Goal: Information Seeking & Learning: Learn about a topic

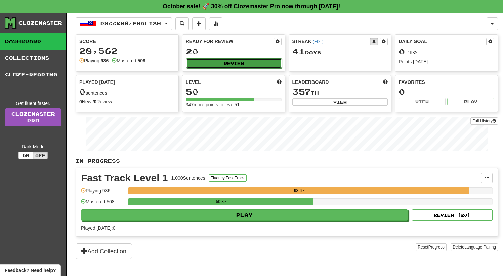
click at [203, 64] on button "Review" at bounding box center [234, 63] width 96 height 10
select select "**"
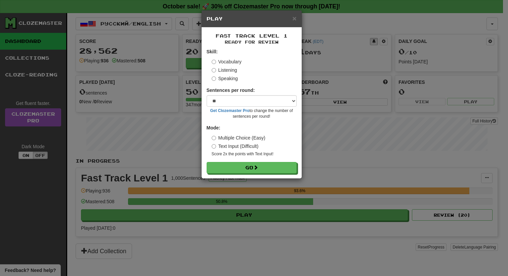
click at [247, 157] on form "Skill: Vocabulary Listening Speaking Sentences per round: * ** ** ** ** ** *** …" at bounding box center [252, 110] width 90 height 125
click at [254, 163] on button "Go" at bounding box center [252, 168] width 90 height 11
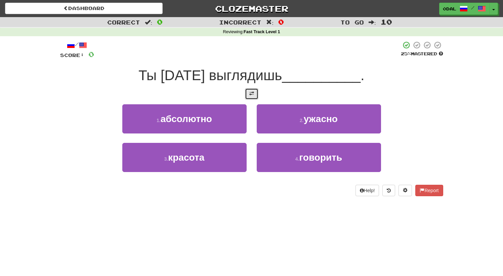
click at [254, 93] on button at bounding box center [251, 93] width 13 height 11
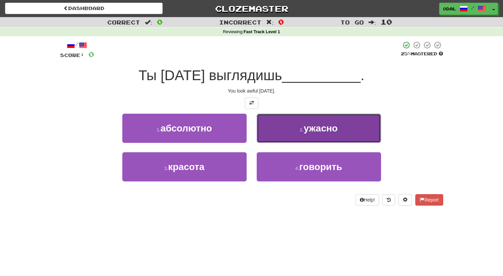
click at [315, 127] on span "ужасно" at bounding box center [321, 128] width 34 height 10
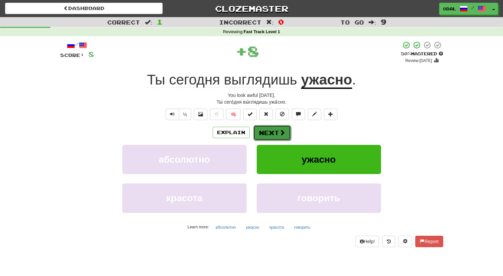
click at [274, 137] on button "Next" at bounding box center [272, 132] width 38 height 15
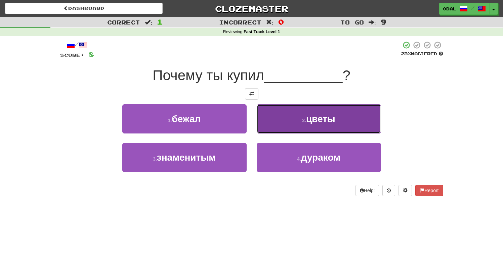
click at [316, 120] on span "цветы" at bounding box center [320, 119] width 29 height 10
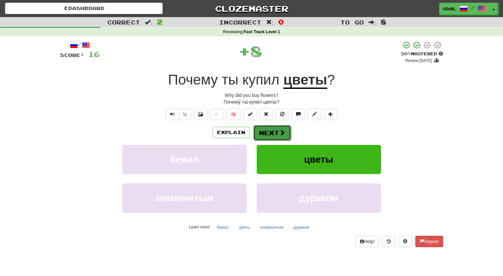
click at [270, 128] on button "Next" at bounding box center [272, 132] width 38 height 15
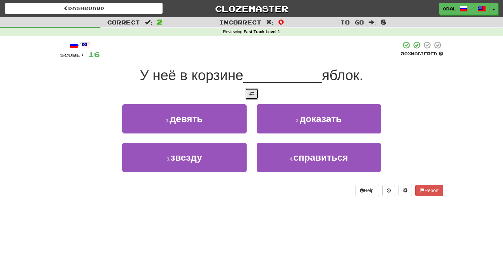
click at [246, 96] on button at bounding box center [251, 93] width 13 height 11
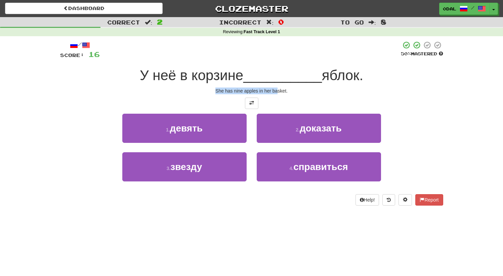
drag, startPoint x: 223, startPoint y: 90, endPoint x: 281, endPoint y: 93, distance: 58.5
click at [281, 93] on div "She has nine apples in her basket." at bounding box center [251, 91] width 383 height 7
click at [303, 93] on div "She has nine apples in her basket." at bounding box center [251, 91] width 383 height 7
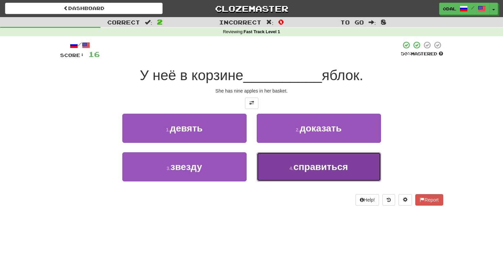
click at [327, 179] on button "4 . справиться" at bounding box center [319, 166] width 124 height 29
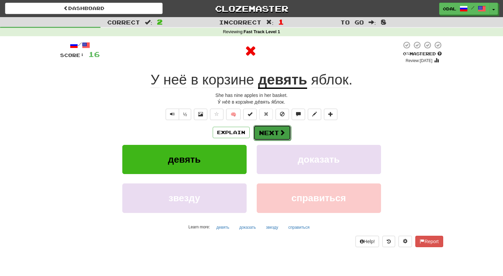
click at [272, 132] on button "Next" at bounding box center [272, 132] width 38 height 15
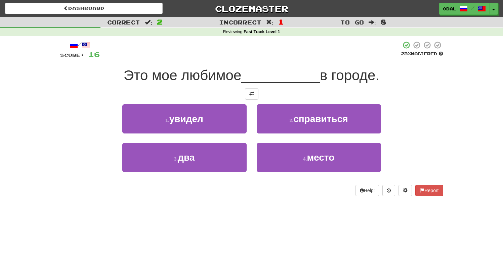
click at [266, 98] on div at bounding box center [251, 93] width 383 height 11
click at [256, 95] on button at bounding box center [251, 93] width 13 height 11
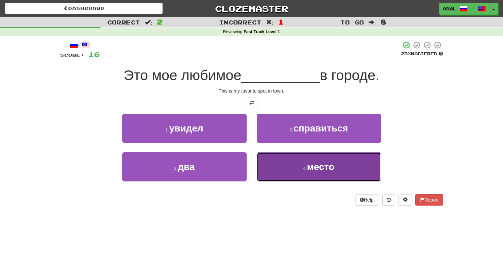
click at [306, 170] on small "4 ." at bounding box center [305, 168] width 4 height 5
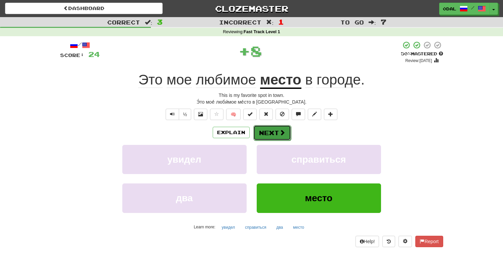
click at [266, 134] on button "Next" at bounding box center [272, 132] width 38 height 15
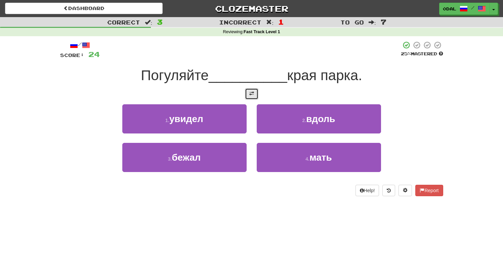
click at [251, 93] on span at bounding box center [251, 93] width 5 height 5
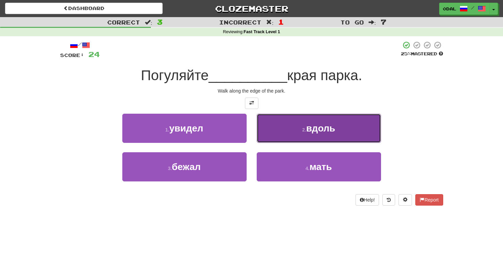
click at [326, 134] on button "2 . вдоль" at bounding box center [319, 128] width 124 height 29
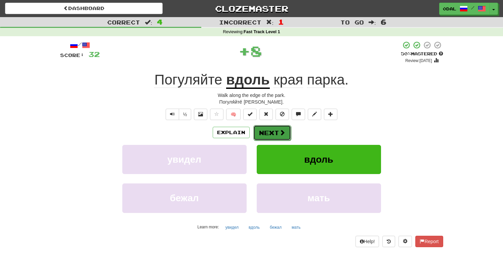
click at [260, 133] on button "Next" at bounding box center [272, 132] width 38 height 15
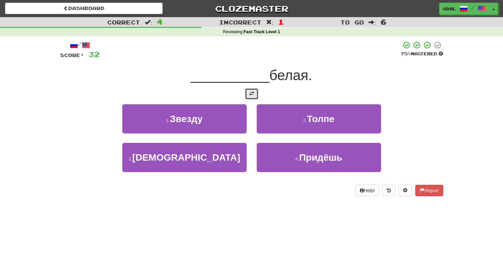
click at [255, 95] on button at bounding box center [251, 93] width 13 height 11
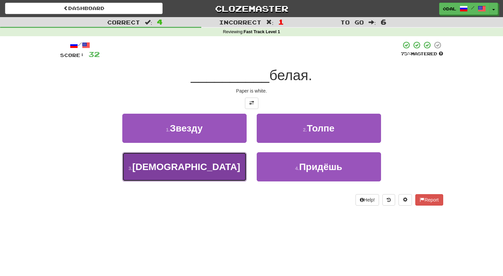
click at [192, 173] on button "3 . Бумага" at bounding box center [184, 166] width 124 height 29
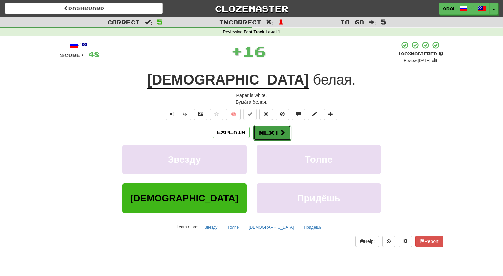
click at [267, 133] on button "Next" at bounding box center [272, 132] width 38 height 15
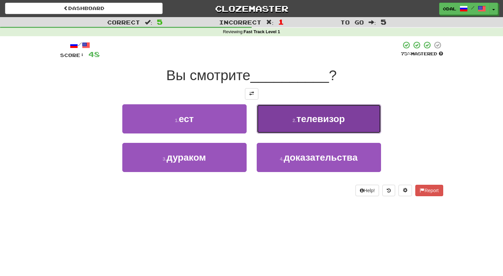
click at [297, 116] on span "телевизор" at bounding box center [320, 119] width 48 height 10
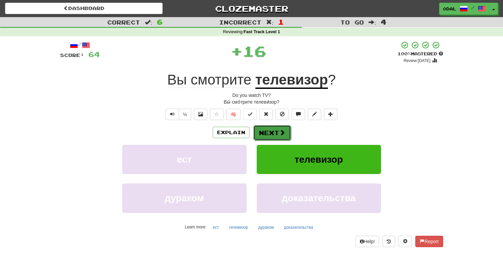
click at [275, 136] on button "Next" at bounding box center [272, 132] width 38 height 15
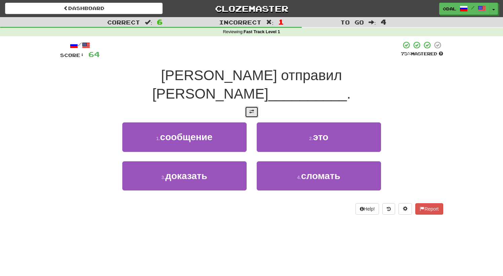
click at [254, 109] on span at bounding box center [251, 111] width 5 height 5
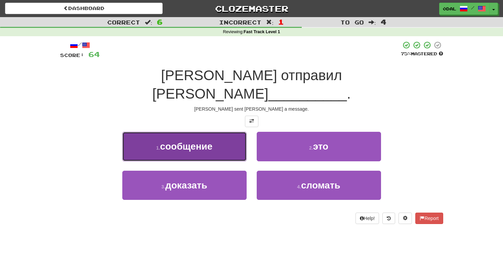
click at [183, 134] on button "1 . сообщение" at bounding box center [184, 146] width 124 height 29
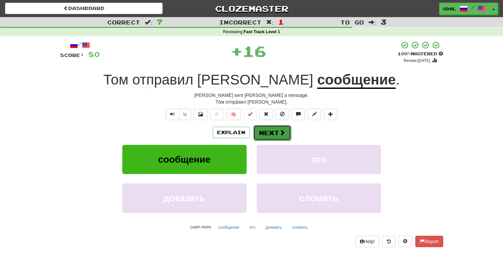
click at [274, 129] on button "Next" at bounding box center [272, 132] width 38 height 15
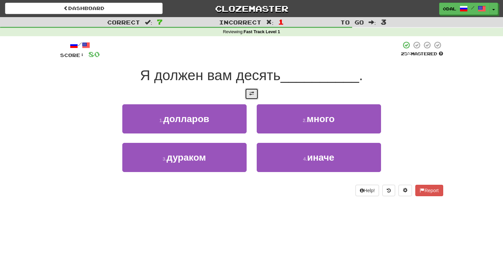
click at [254, 92] on button at bounding box center [251, 93] width 13 height 11
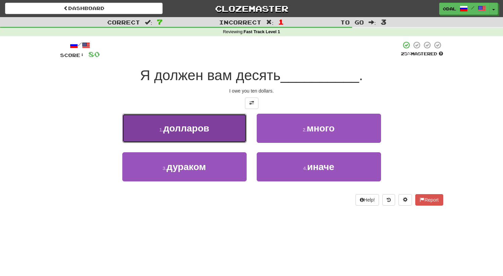
click at [200, 133] on span "долларов" at bounding box center [186, 128] width 46 height 10
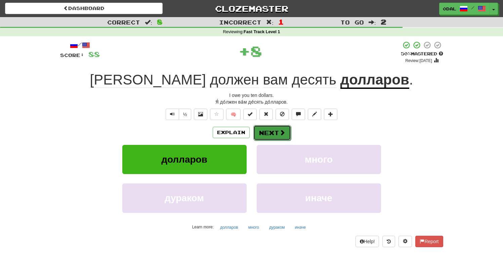
click at [280, 135] on span at bounding box center [282, 133] width 6 height 6
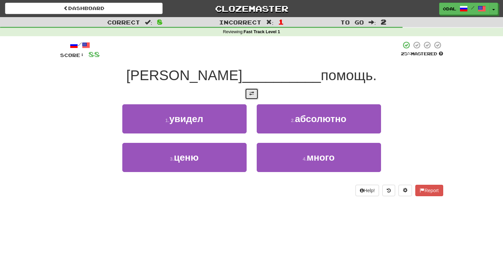
click at [248, 89] on button at bounding box center [251, 93] width 13 height 11
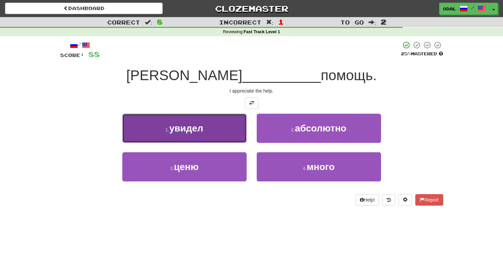
click at [215, 128] on button "1 . увидел" at bounding box center [184, 128] width 124 height 29
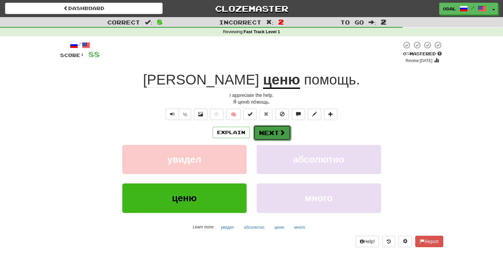
click at [268, 137] on button "Next" at bounding box center [272, 132] width 38 height 15
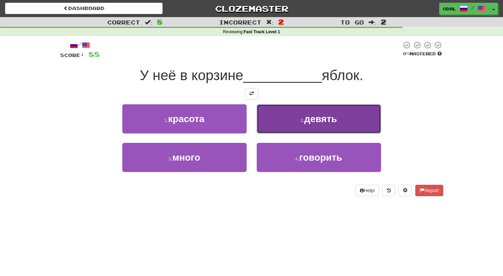
click at [297, 129] on button "2 . девять" at bounding box center [319, 118] width 124 height 29
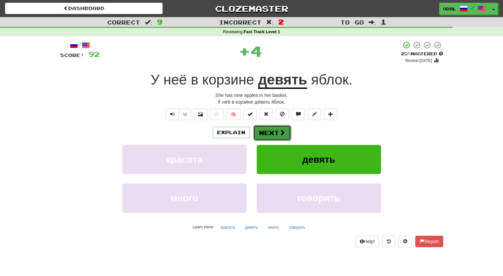
click at [273, 137] on button "Next" at bounding box center [272, 132] width 38 height 15
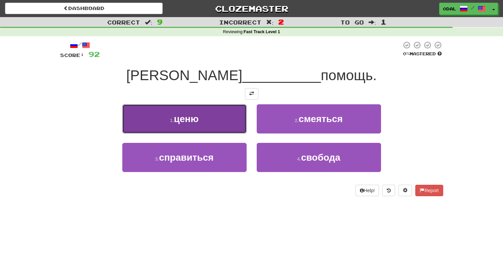
click at [221, 115] on button "1 . ценю" at bounding box center [184, 118] width 124 height 29
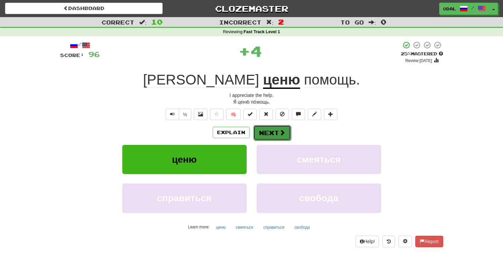
click at [268, 132] on button "Next" at bounding box center [272, 132] width 38 height 15
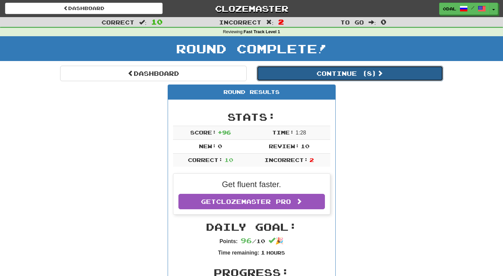
click at [315, 74] on button "Continue ( 8 )" at bounding box center [350, 73] width 186 height 15
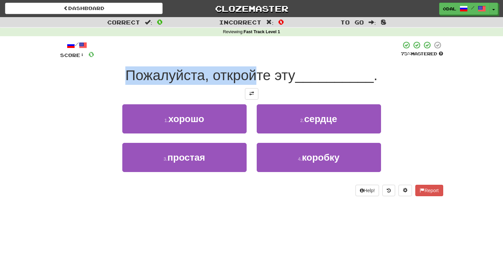
drag, startPoint x: 122, startPoint y: 77, endPoint x: 302, endPoint y: 79, distance: 179.7
click at [271, 82] on div "Пожалуйста, откройте эту __________ ." at bounding box center [251, 75] width 383 height 18
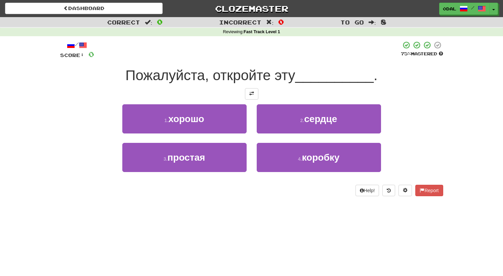
click at [295, 79] on span "Пожалуйста, откройте эту" at bounding box center [210, 75] width 170 height 16
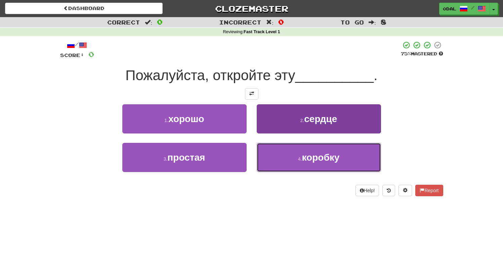
click at [309, 161] on span "коробку" at bounding box center [321, 157] width 38 height 10
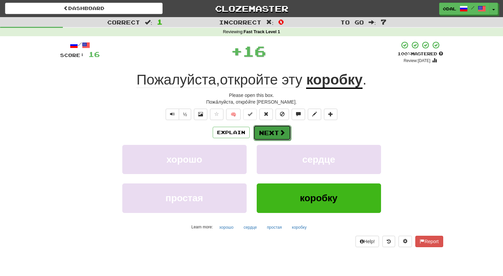
click at [264, 131] on button "Next" at bounding box center [272, 132] width 38 height 15
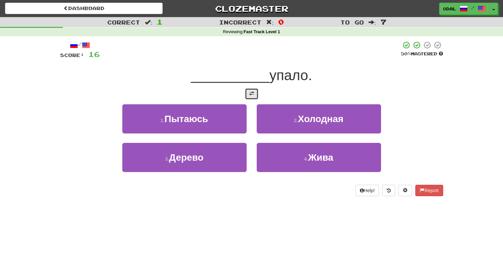
click at [255, 93] on button at bounding box center [251, 93] width 13 height 11
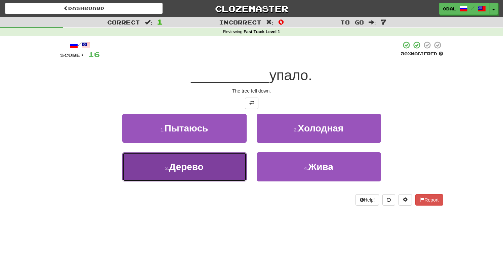
click at [196, 168] on span "Дерево" at bounding box center [186, 167] width 34 height 10
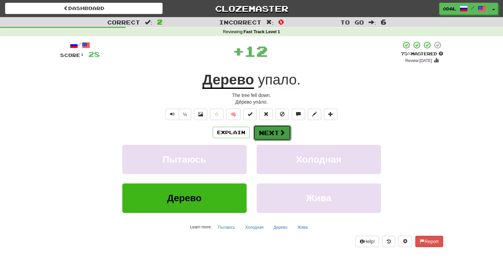
click at [263, 135] on button "Next" at bounding box center [272, 132] width 38 height 15
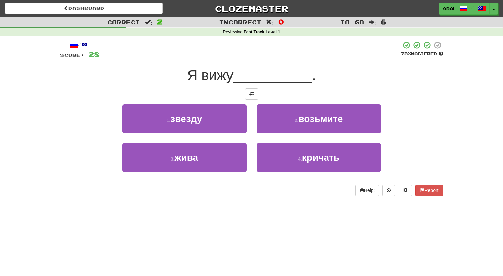
click at [259, 93] on div at bounding box center [251, 93] width 383 height 11
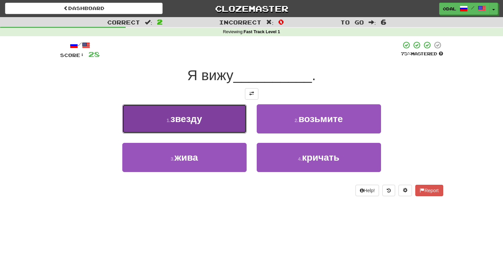
click at [215, 120] on button "1 . звезду" at bounding box center [184, 118] width 124 height 29
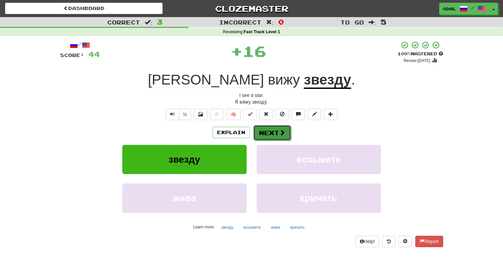
click at [260, 130] on button "Next" at bounding box center [272, 132] width 38 height 15
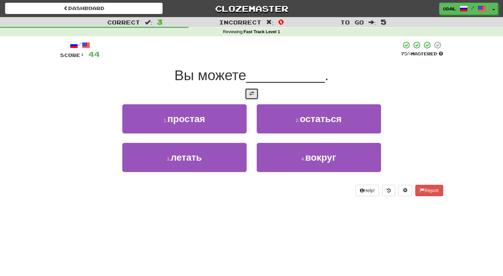
click at [250, 95] on span at bounding box center [251, 93] width 5 height 5
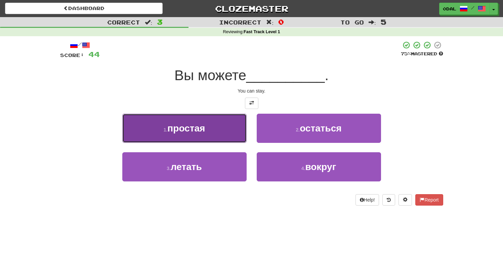
click at [179, 130] on span "простая" at bounding box center [186, 128] width 38 height 10
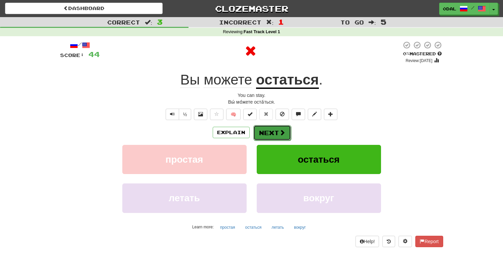
click at [267, 134] on button "Next" at bounding box center [272, 132] width 38 height 15
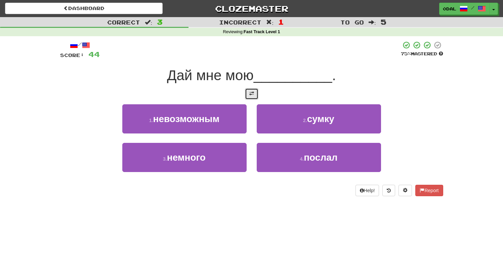
click at [249, 93] on span at bounding box center [251, 93] width 5 height 5
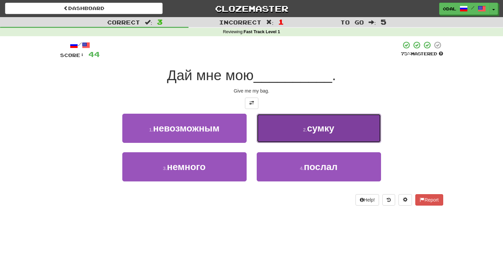
click at [303, 135] on button "2 . сумку" at bounding box center [319, 128] width 124 height 29
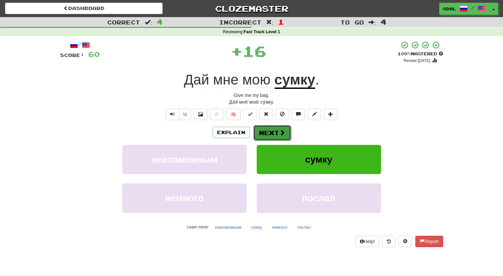
click at [265, 132] on button "Next" at bounding box center [272, 132] width 38 height 15
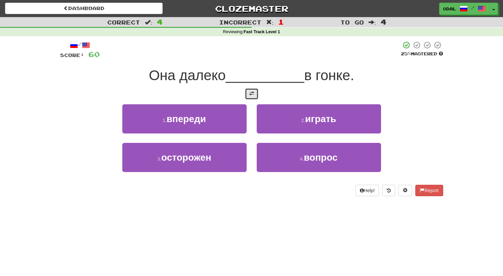
click at [247, 92] on button at bounding box center [251, 93] width 13 height 11
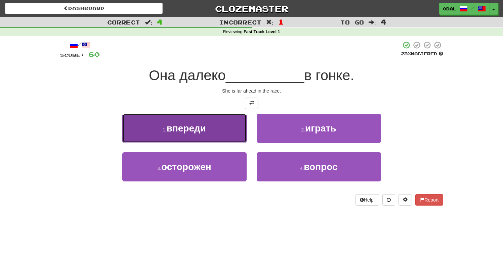
click at [198, 124] on span "впереди" at bounding box center [186, 128] width 39 height 10
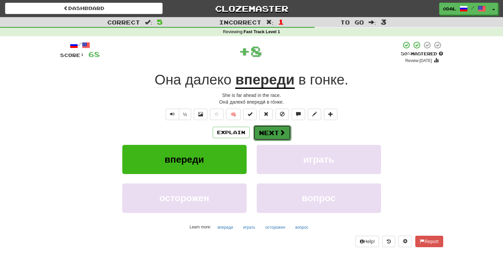
click at [273, 135] on button "Next" at bounding box center [272, 132] width 38 height 15
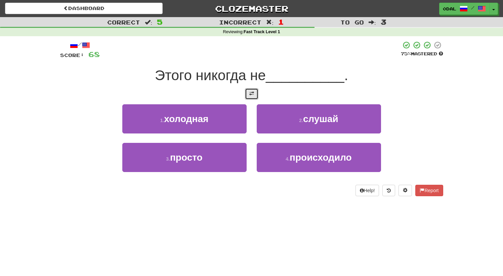
drag, startPoint x: 253, startPoint y: 91, endPoint x: 265, endPoint y: 73, distance: 22.1
click at [253, 91] on span at bounding box center [251, 93] width 5 height 5
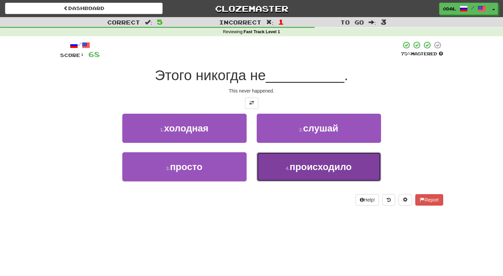
click at [296, 173] on button "4 . происходило" at bounding box center [319, 166] width 124 height 29
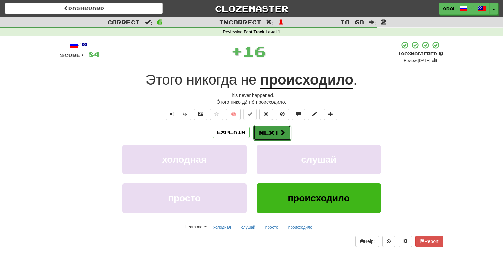
click at [265, 132] on button "Next" at bounding box center [272, 132] width 38 height 15
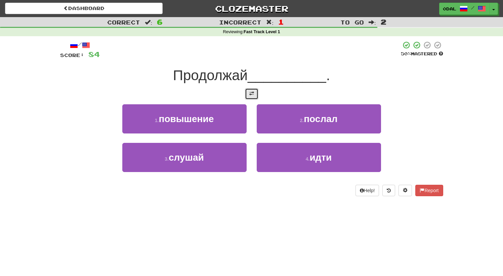
click at [257, 97] on button at bounding box center [251, 93] width 13 height 11
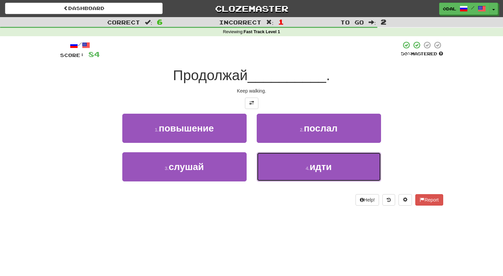
click at [297, 175] on button "4 . идти" at bounding box center [319, 166] width 124 height 29
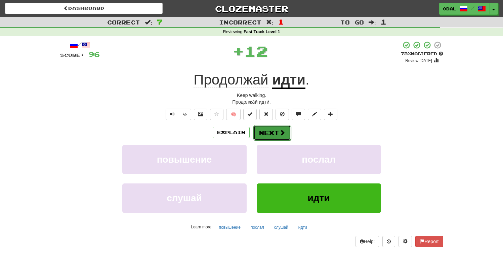
click at [272, 135] on button "Next" at bounding box center [272, 132] width 38 height 15
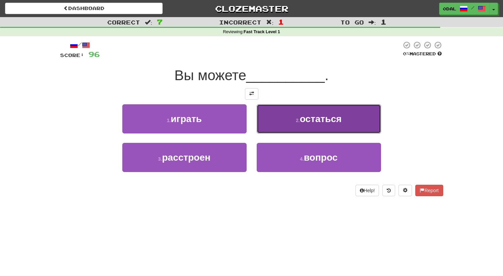
click at [296, 118] on small "2 ." at bounding box center [298, 120] width 4 height 5
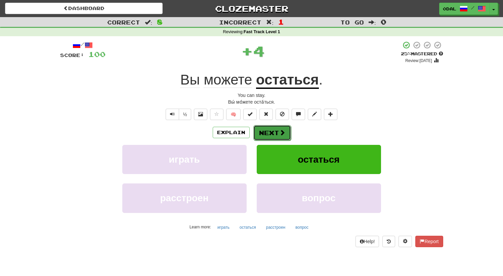
click at [261, 132] on button "Next" at bounding box center [272, 132] width 38 height 15
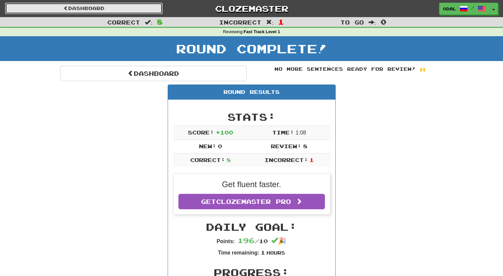
click at [120, 10] on link "Dashboard" at bounding box center [83, 8] width 157 height 11
